Goal: Task Accomplishment & Management: Manage account settings

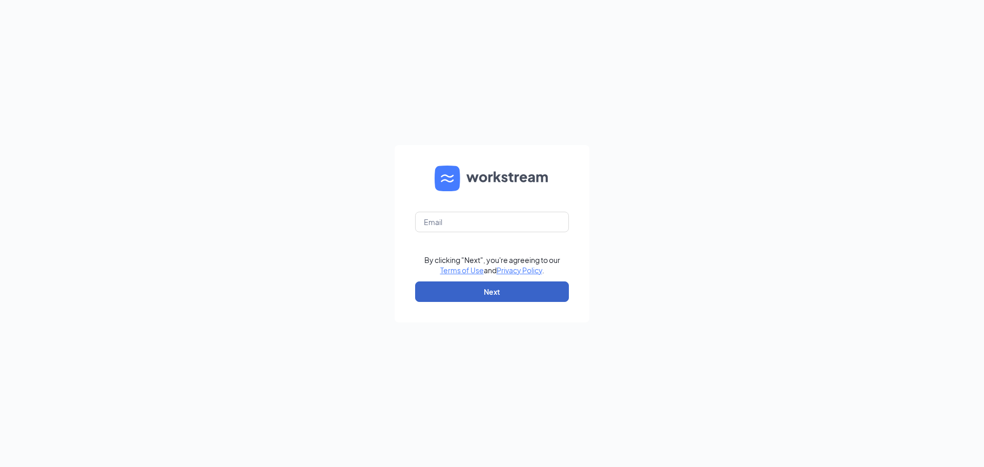
click at [465, 290] on button "Next" at bounding box center [492, 291] width 154 height 21
drag, startPoint x: 454, startPoint y: 237, endPoint x: 453, endPoint y: 226, distance: 11.4
click at [453, 228] on div "Email field is required" at bounding box center [492, 228] width 154 height 33
click at [453, 226] on input "text" at bounding box center [492, 222] width 154 height 21
type input "wendys5519@barbarosafoods.com"
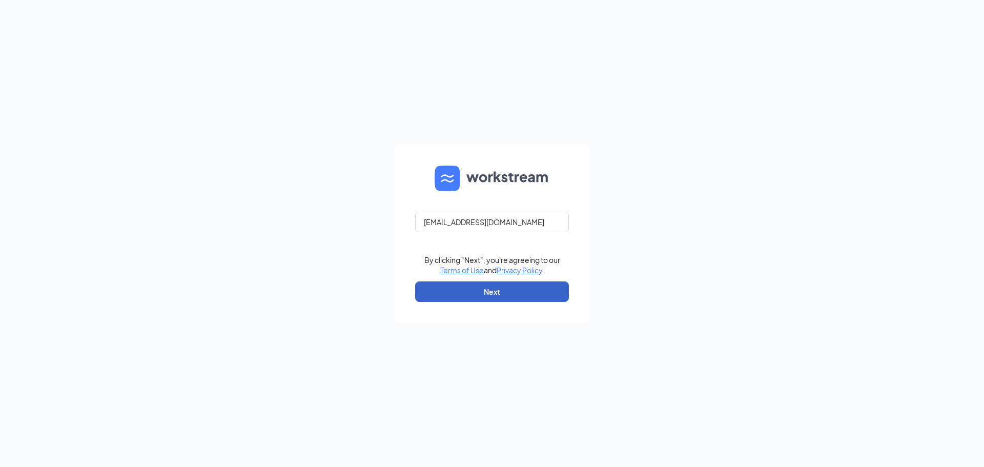
click at [465, 291] on button "Next" at bounding box center [492, 291] width 154 height 21
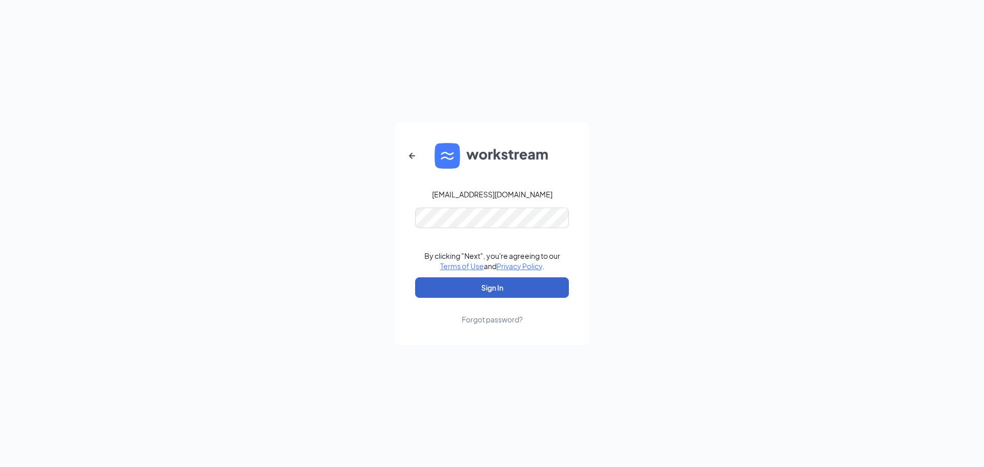
click at [475, 287] on button "Sign In" at bounding box center [492, 287] width 154 height 21
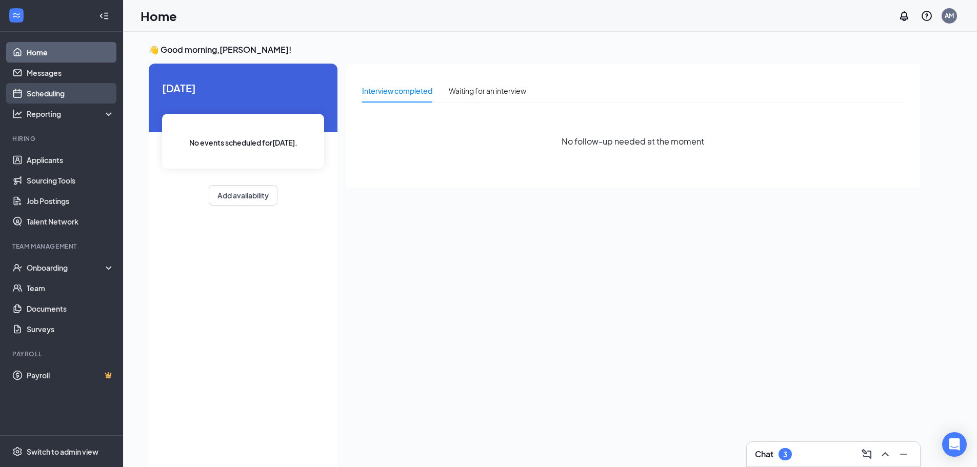
drag, startPoint x: 54, startPoint y: 93, endPoint x: 54, endPoint y: 85, distance: 8.2
click at [54, 93] on link "Scheduling" at bounding box center [71, 93] width 88 height 21
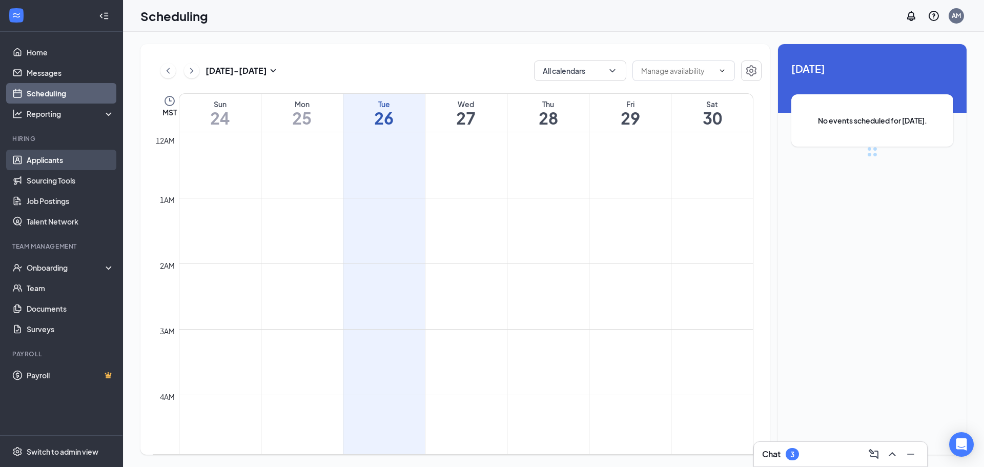
click at [66, 169] on link "Applicants" at bounding box center [71, 160] width 88 height 21
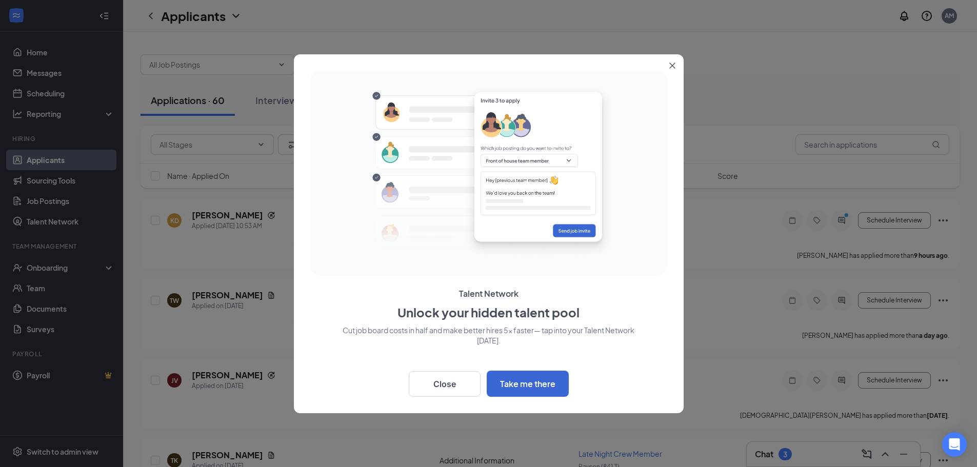
click at [666, 67] on button "Close" at bounding box center [674, 63] width 18 height 18
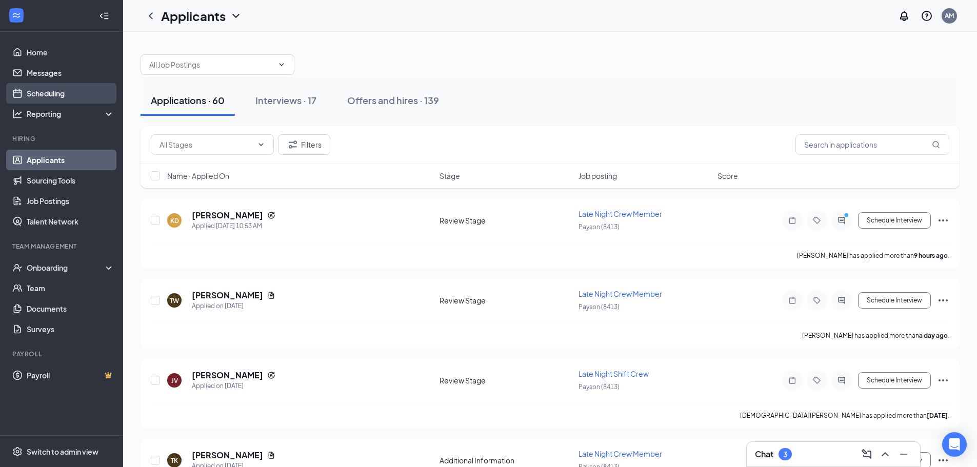
click at [69, 97] on link "Scheduling" at bounding box center [71, 93] width 88 height 21
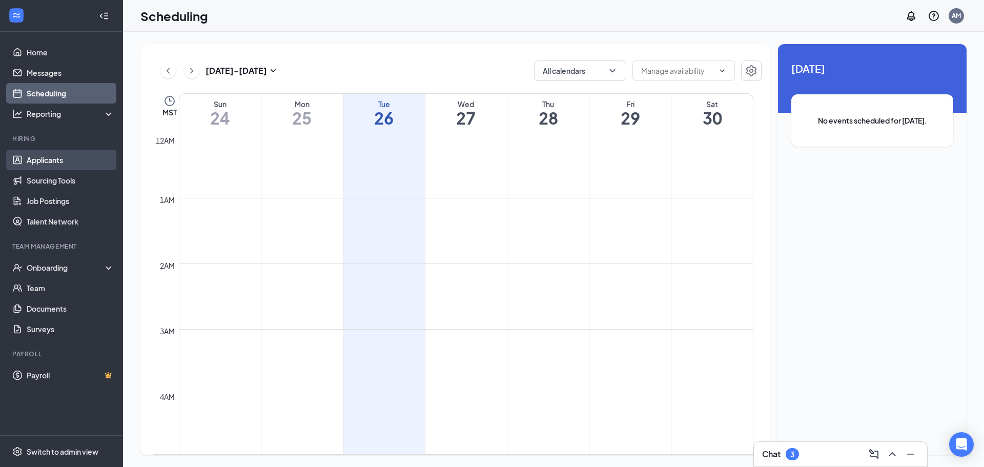
scroll to position [504, 0]
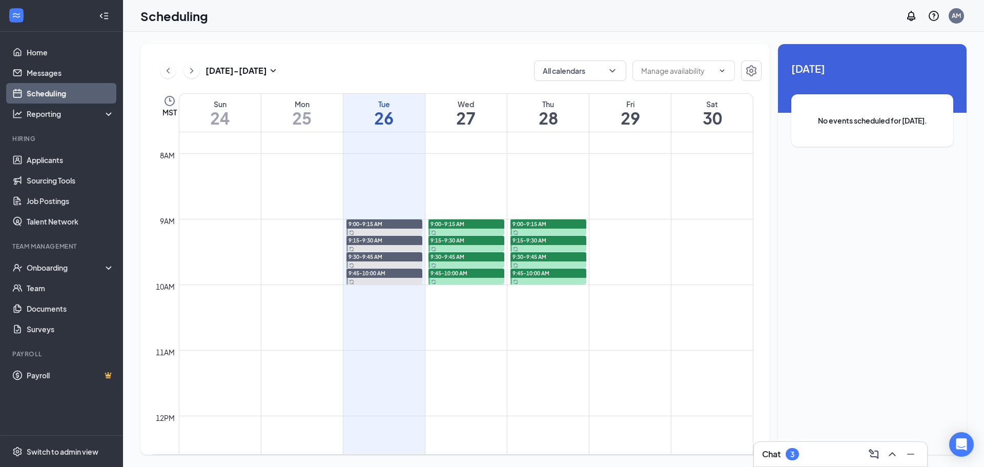
click at [477, 230] on div at bounding box center [467, 227] width 76 height 16
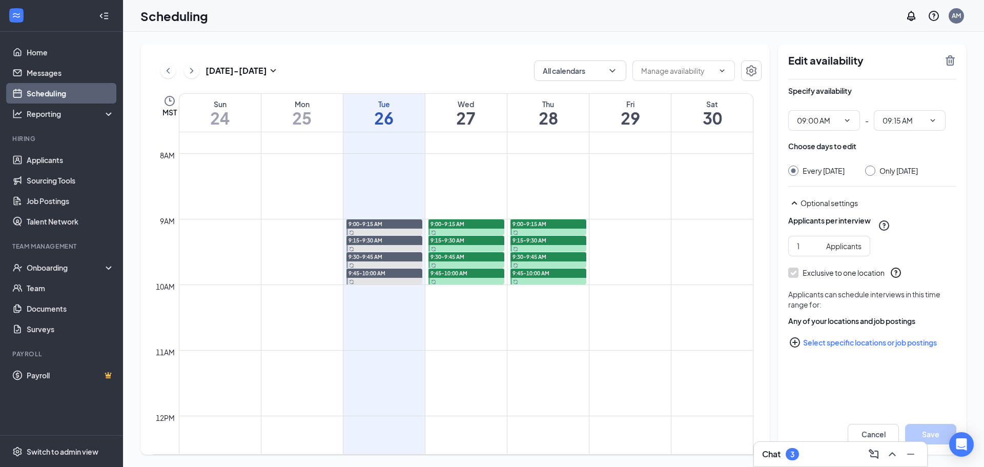
click at [559, 234] on div at bounding box center [549, 227] width 76 height 16
drag, startPoint x: 95, startPoint y: 136, endPoint x: 76, endPoint y: 166, distance: 35.5
click at [84, 152] on li "Hiring Applicants Sourcing Tools Job Postings Talent Network" at bounding box center [61, 182] width 123 height 97
click at [76, 165] on link "Applicants" at bounding box center [71, 160] width 88 height 21
type input "09:00 AM"
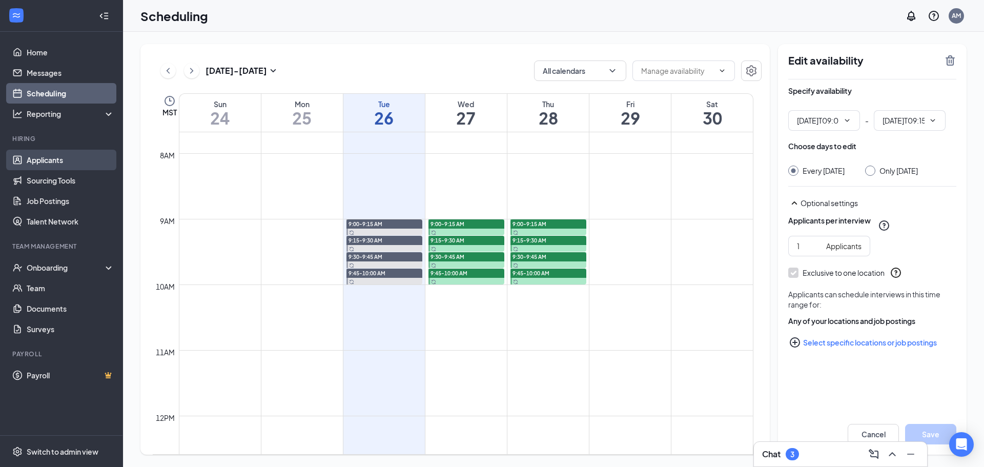
type input "09:15 AM"
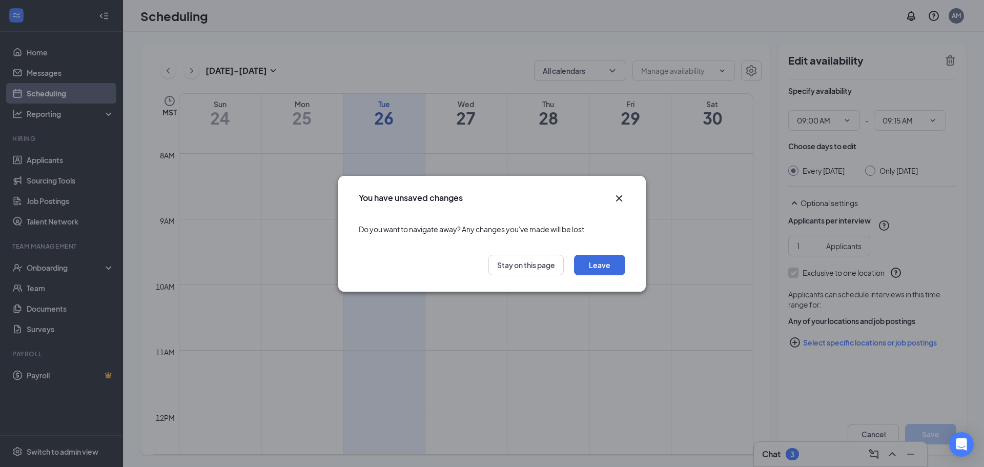
click at [625, 196] on icon "Cross" at bounding box center [619, 198] width 12 height 12
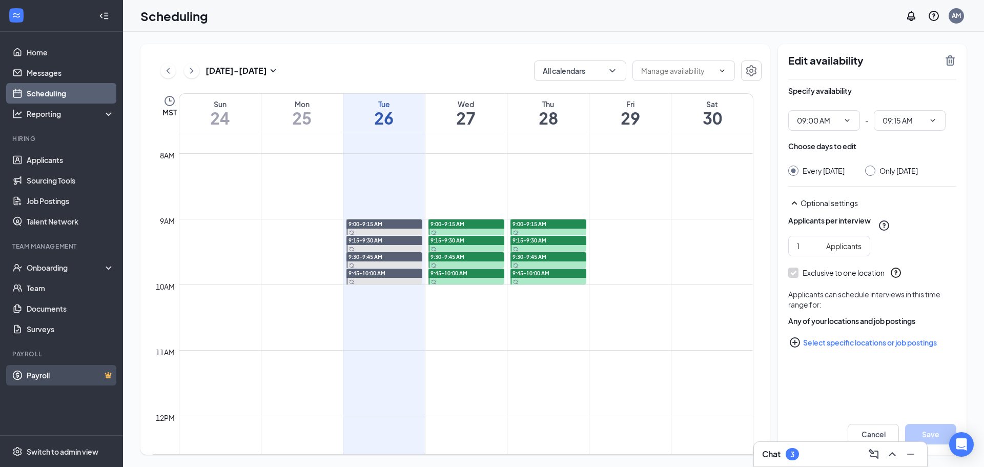
click at [67, 376] on link "Payroll" at bounding box center [71, 375] width 88 height 21
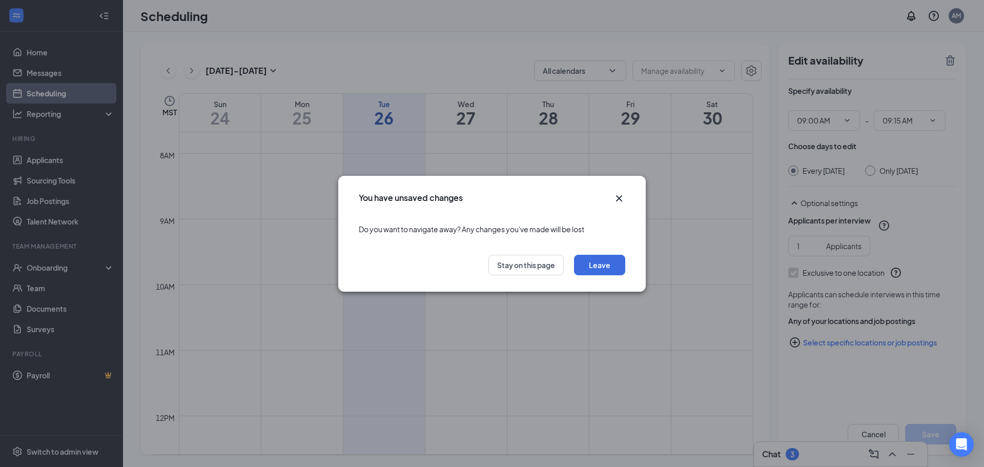
click at [619, 197] on icon "Cross" at bounding box center [619, 198] width 12 height 12
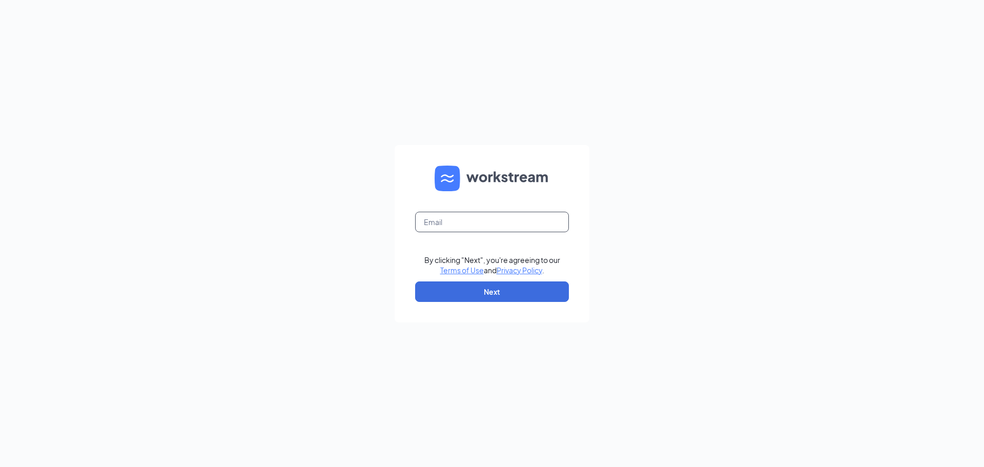
click at [524, 223] on input "text" at bounding box center [492, 222] width 154 height 21
type input "wendys5519@barbarosafoods.com"
click at [522, 296] on button "Next" at bounding box center [492, 291] width 154 height 21
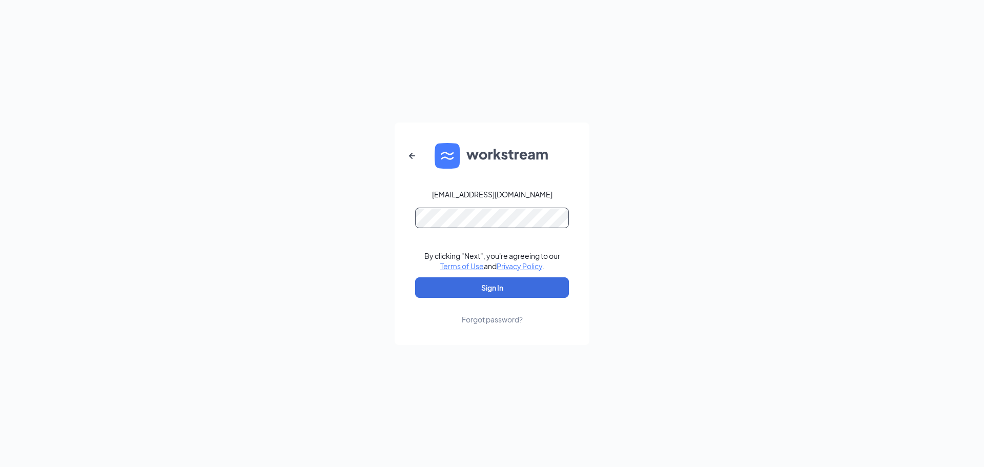
click at [415, 277] on button "Sign In" at bounding box center [492, 287] width 154 height 21
click at [313, 408] on div "wendys5519@barbarosafoods.com By clicking "Next", you're agreeing to our Terms …" at bounding box center [492, 233] width 984 height 467
click at [499, 296] on button "Sign In" at bounding box center [492, 287] width 154 height 21
click at [503, 293] on button "Sign In" at bounding box center [492, 287] width 154 height 21
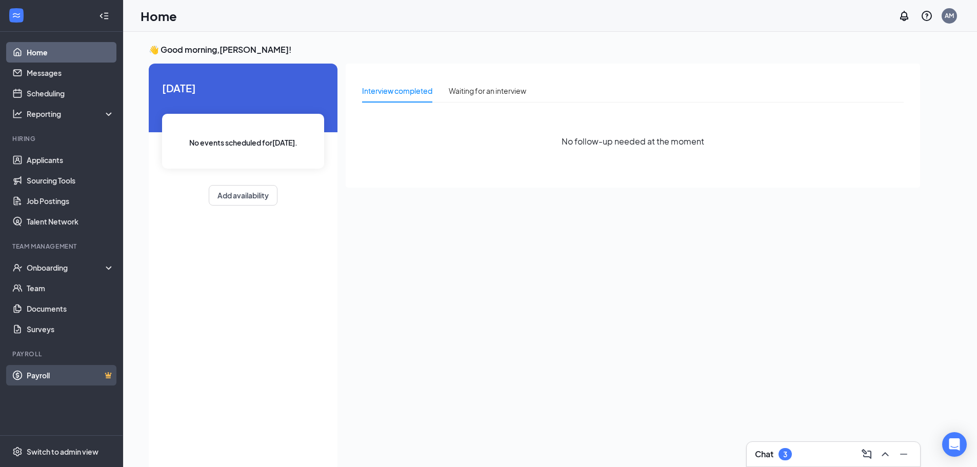
click at [59, 377] on link "Payroll" at bounding box center [71, 375] width 88 height 21
